Goal: Task Accomplishment & Management: Complete application form

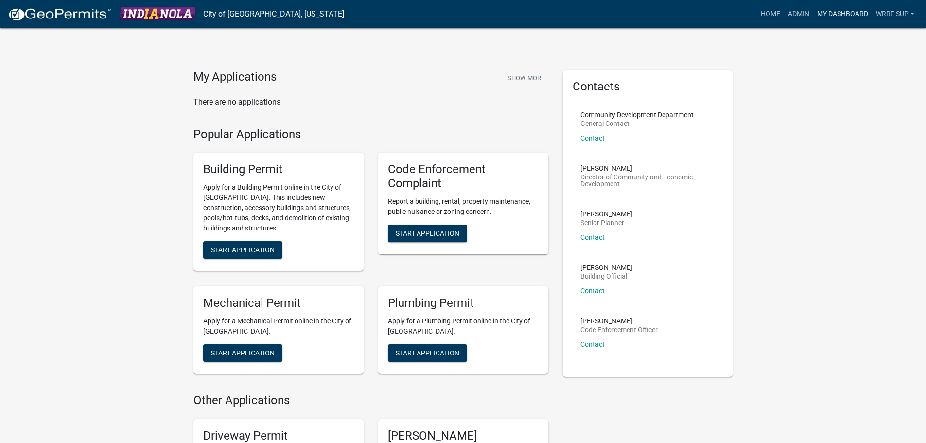
click at [846, 14] on link "My Dashboard" at bounding box center [842, 14] width 59 height 18
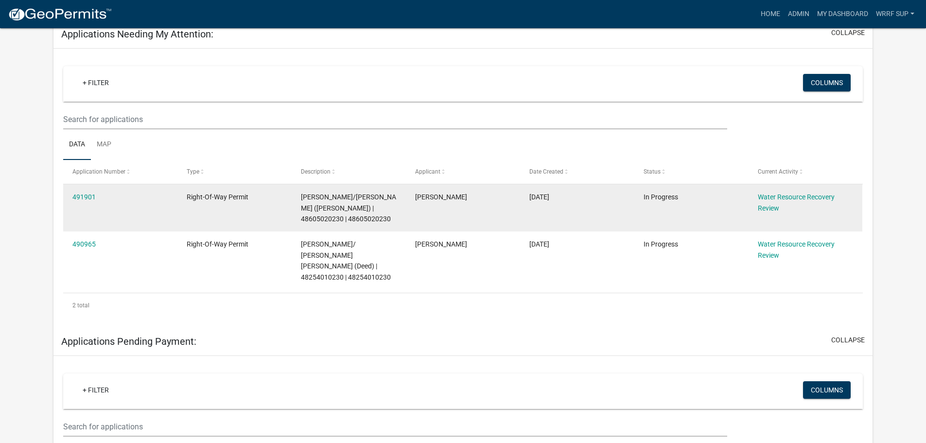
scroll to position [146, 0]
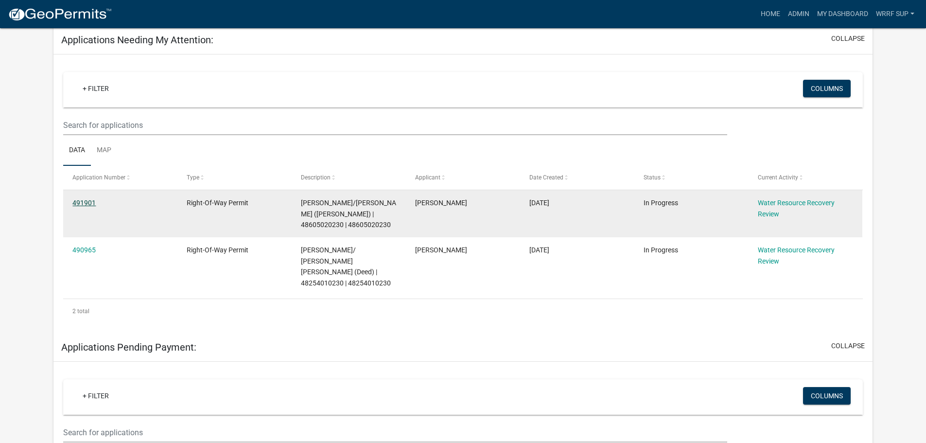
click at [86, 201] on link "491901" at bounding box center [83, 203] width 23 height 8
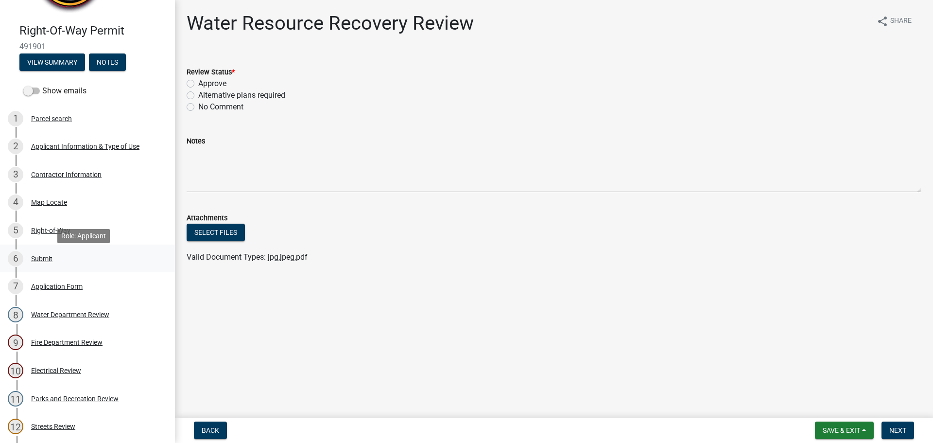
scroll to position [73, 0]
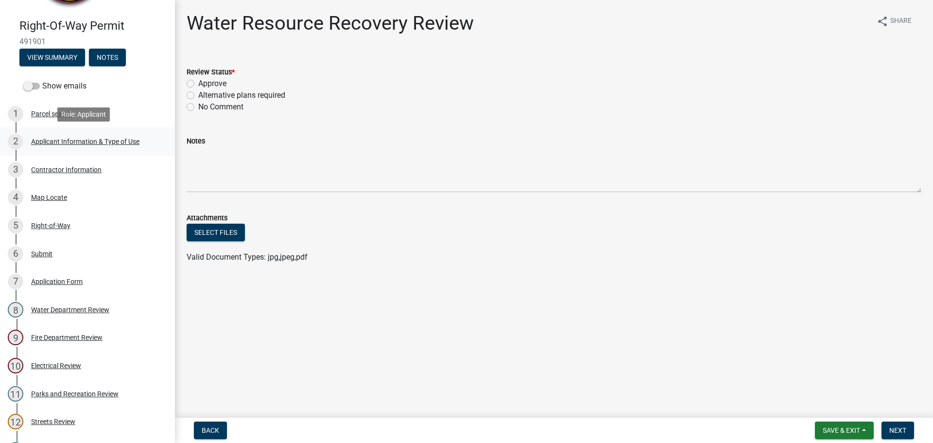
click at [45, 145] on div "2 Applicant Information & Type of Use" at bounding box center [84, 142] width 152 height 16
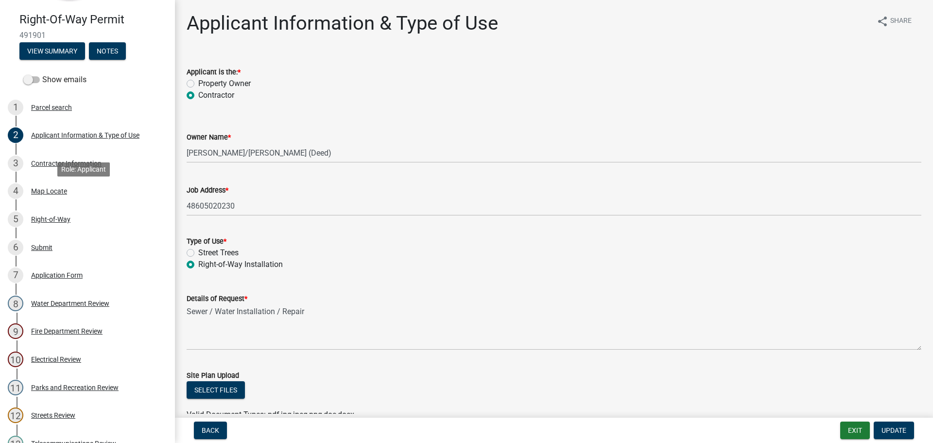
scroll to position [85, 0]
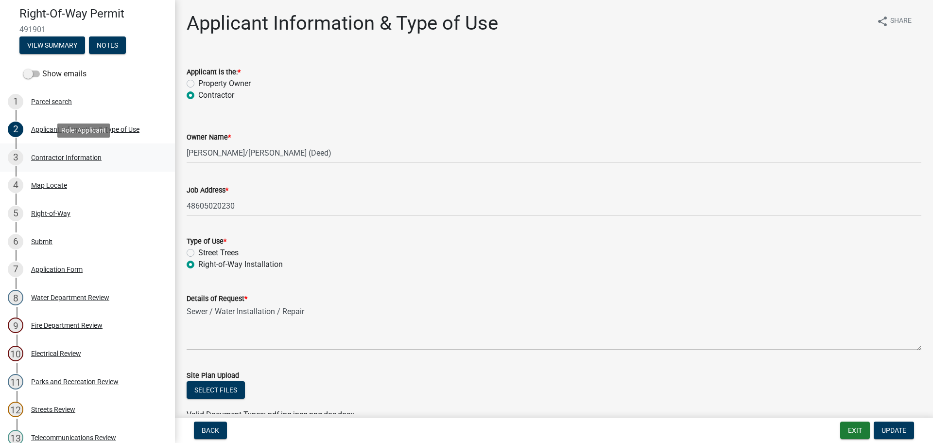
click at [57, 154] on div "Contractor Information" at bounding box center [66, 157] width 70 height 7
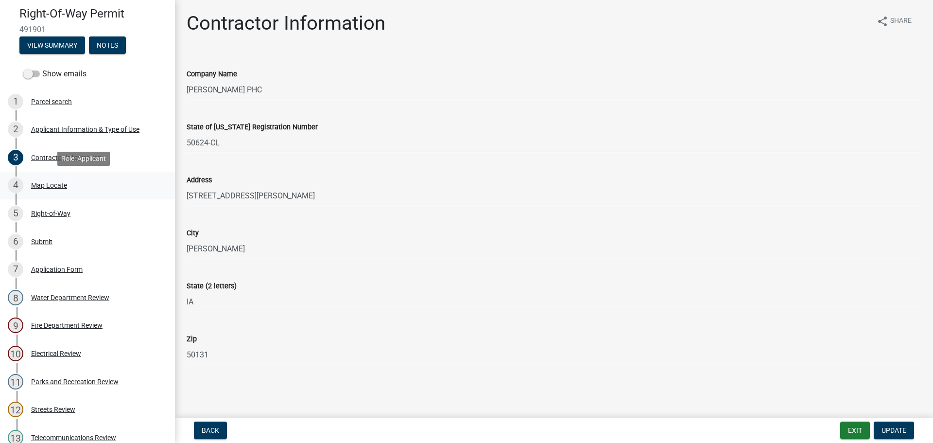
click at [48, 184] on div "Map Locate" at bounding box center [49, 185] width 36 height 7
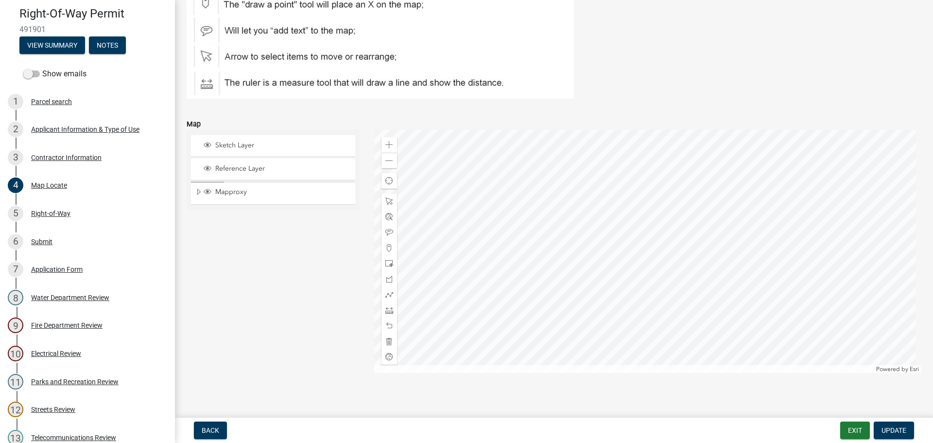
scroll to position [134, 0]
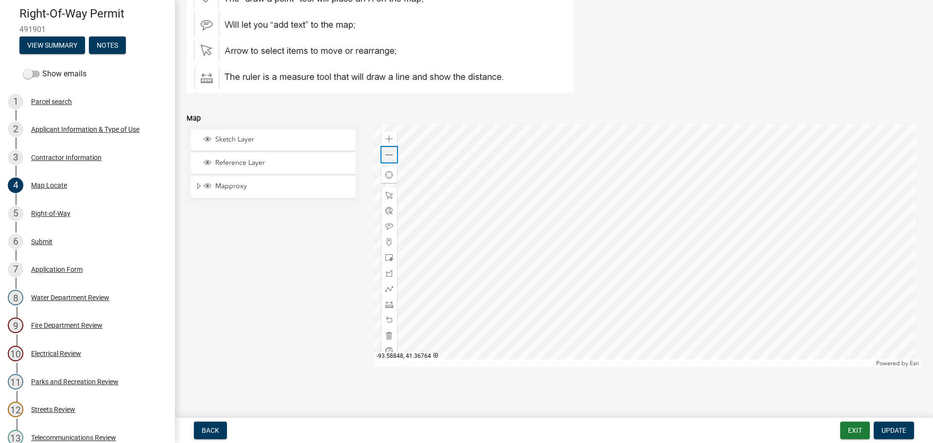
click at [381, 157] on div "Zoom out" at bounding box center [389, 155] width 16 height 16
click at [385, 156] on span at bounding box center [389, 155] width 8 height 8
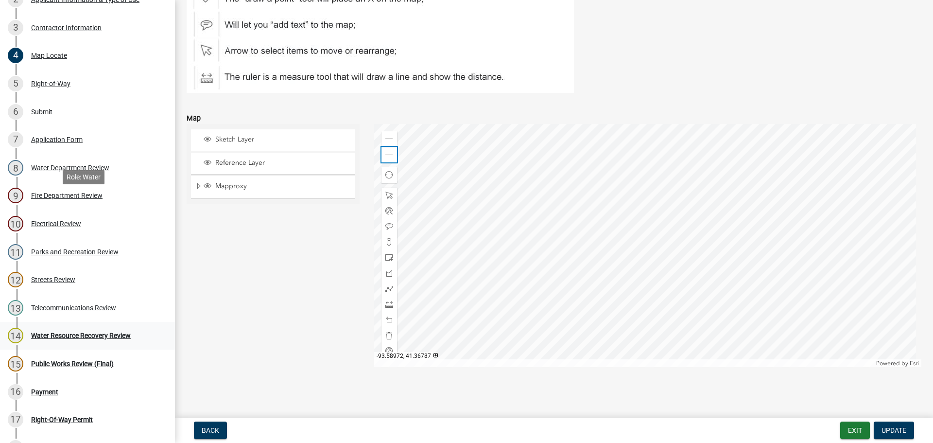
scroll to position [324, 0]
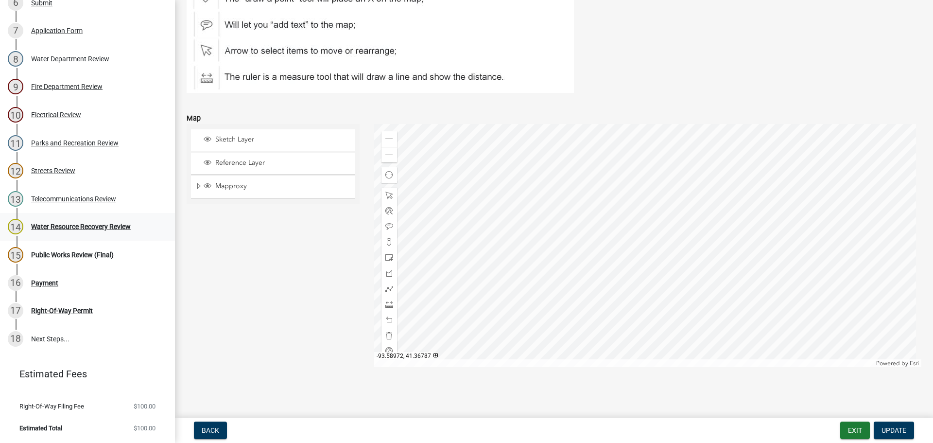
click at [56, 224] on div "Water Resource Recovery Review" at bounding box center [81, 226] width 100 height 7
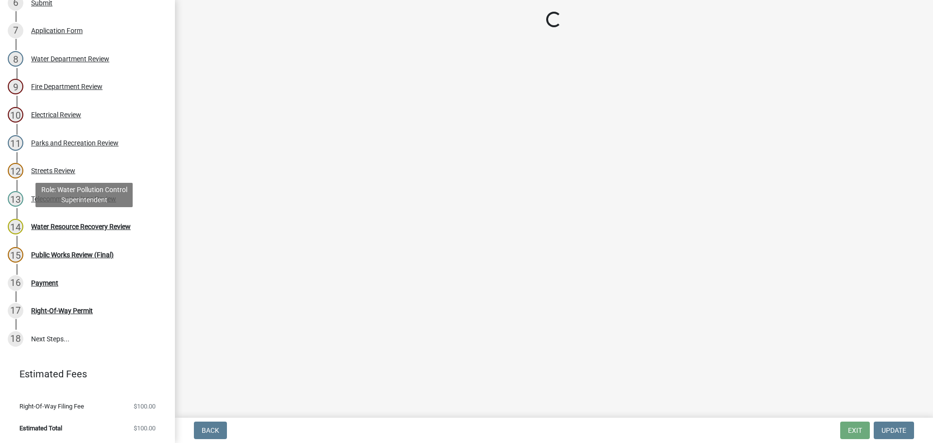
scroll to position [0, 0]
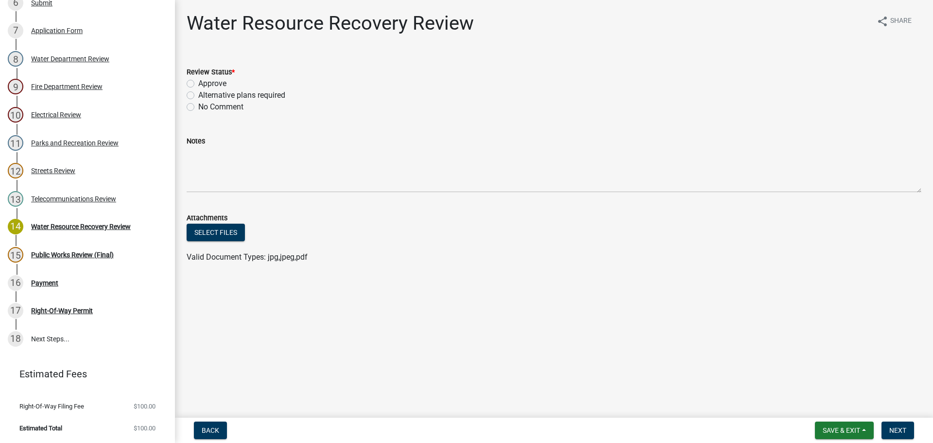
click at [198, 82] on label "Approve" at bounding box center [212, 84] width 28 height 12
click at [198, 82] on input "Approve" at bounding box center [201, 81] width 6 height 6
radio input "true"
click at [895, 429] on span "Next" at bounding box center [897, 430] width 17 height 8
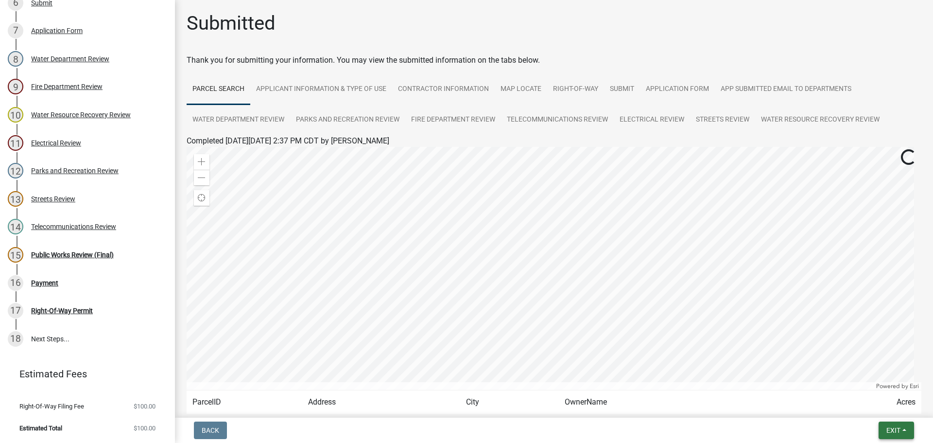
click at [881, 429] on button "Exit" at bounding box center [895, 429] width 35 height 17
click at [878, 404] on button "Save & Exit" at bounding box center [875, 404] width 78 height 23
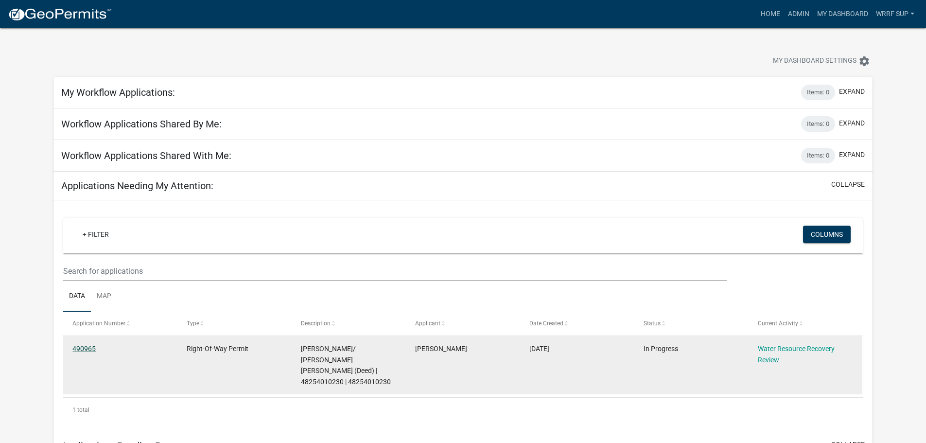
click at [92, 346] on link "490965" at bounding box center [83, 348] width 23 height 8
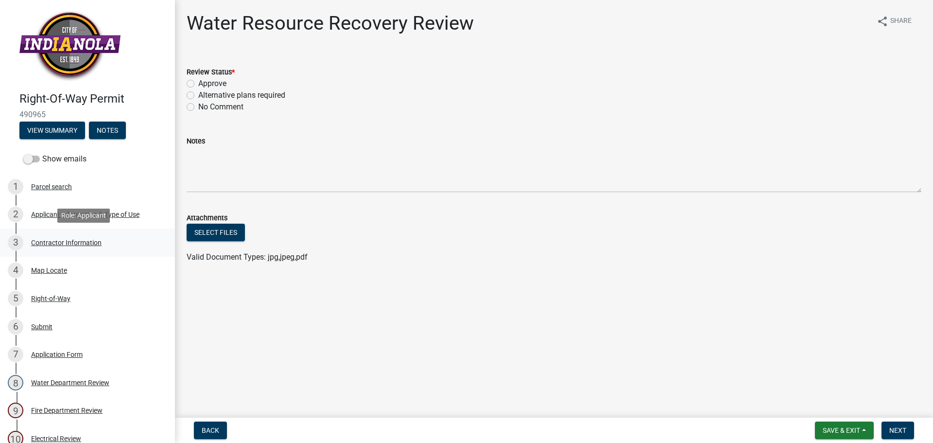
click at [55, 241] on div "Contractor Information" at bounding box center [66, 242] width 70 height 7
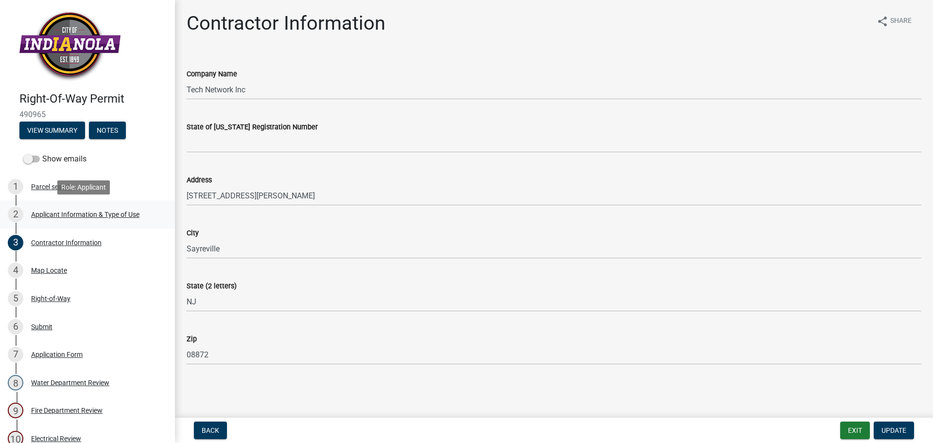
click at [64, 213] on div "Applicant Information & Type of Use" at bounding box center [85, 214] width 108 height 7
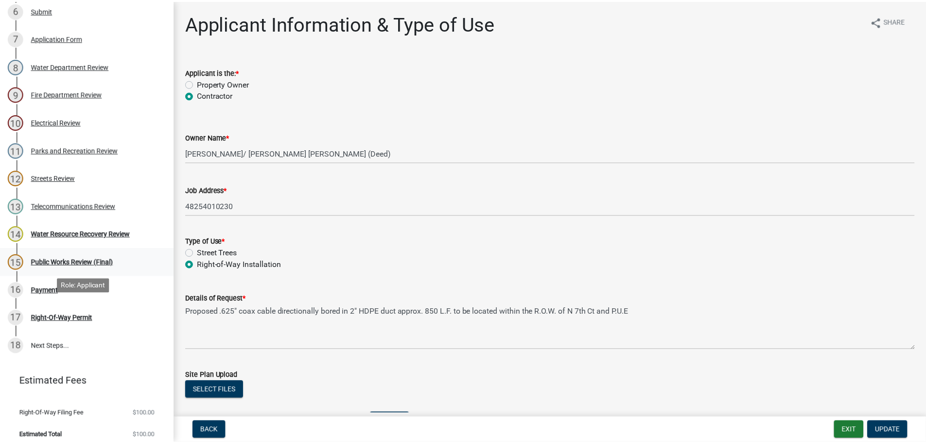
scroll to position [324, 0]
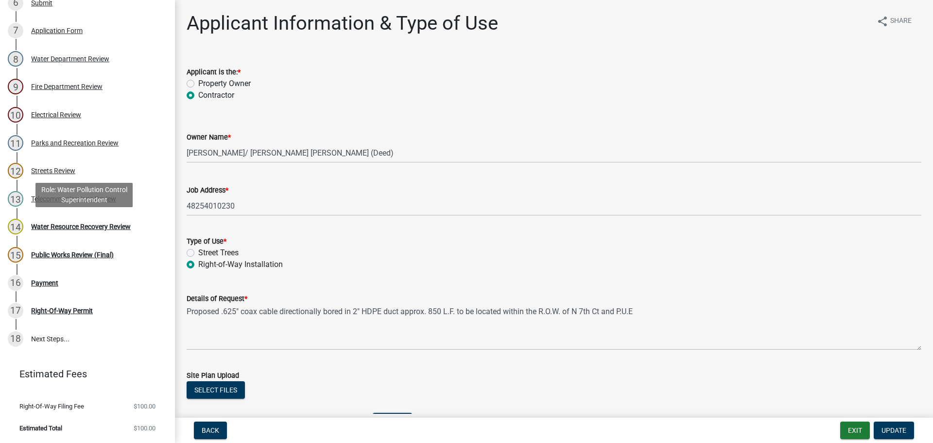
click at [59, 227] on div "Water Resource Recovery Review" at bounding box center [81, 226] width 100 height 7
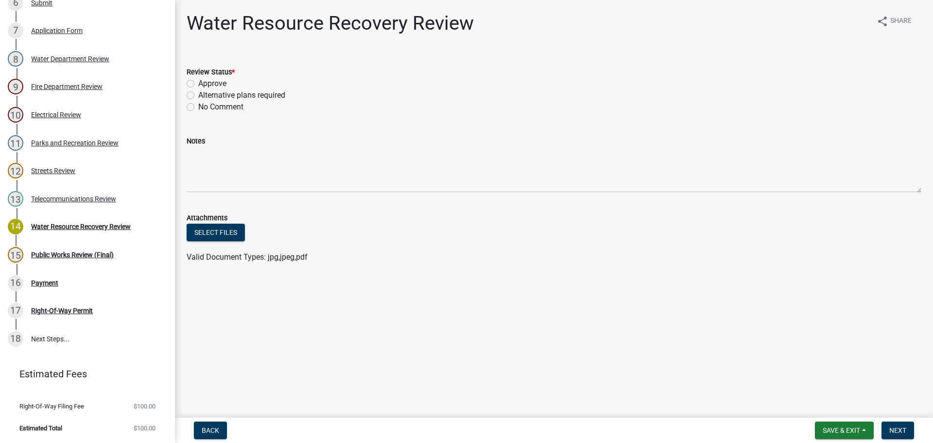
click at [189, 78] on div "Approve" at bounding box center [554, 84] width 735 height 12
click at [198, 82] on label "Approve" at bounding box center [212, 84] width 28 height 12
click at [198, 82] on input "Approve" at bounding box center [201, 81] width 6 height 6
radio input "true"
click at [893, 425] on button "Next" at bounding box center [897, 429] width 33 height 17
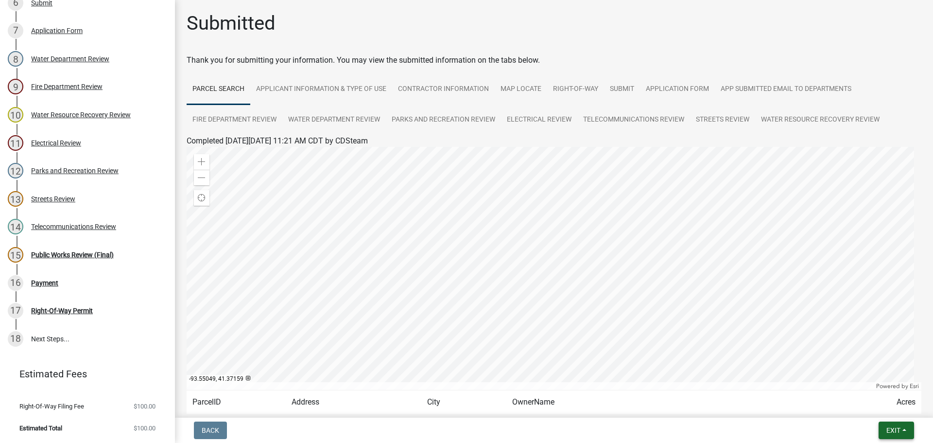
click at [882, 430] on button "Exit" at bounding box center [895, 429] width 35 height 17
click at [883, 407] on button "Save & Exit" at bounding box center [875, 404] width 78 height 23
